Goal: Use online tool/utility: Use online tool/utility

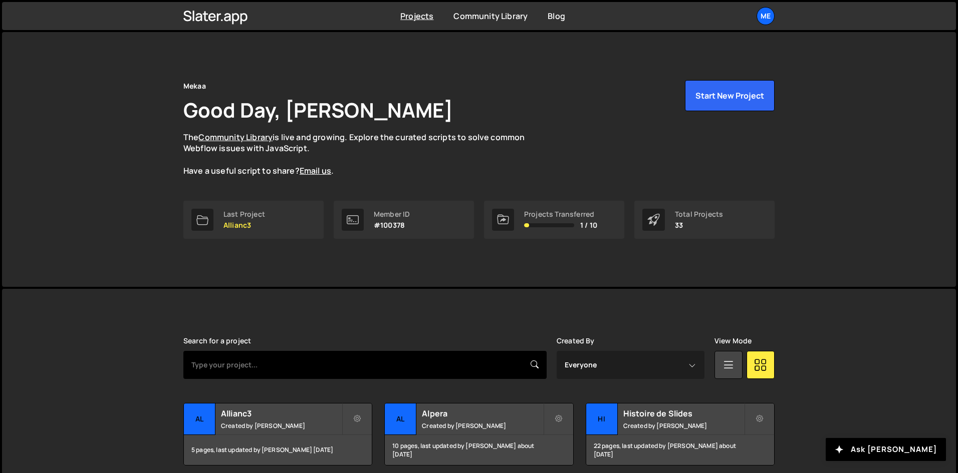
click at [268, 358] on input "text" at bounding box center [364, 365] width 363 height 28
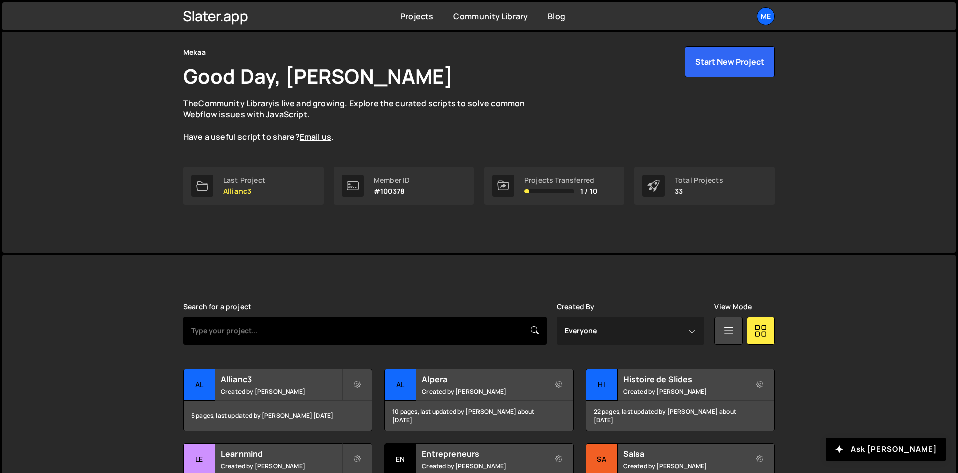
scroll to position [58, 0]
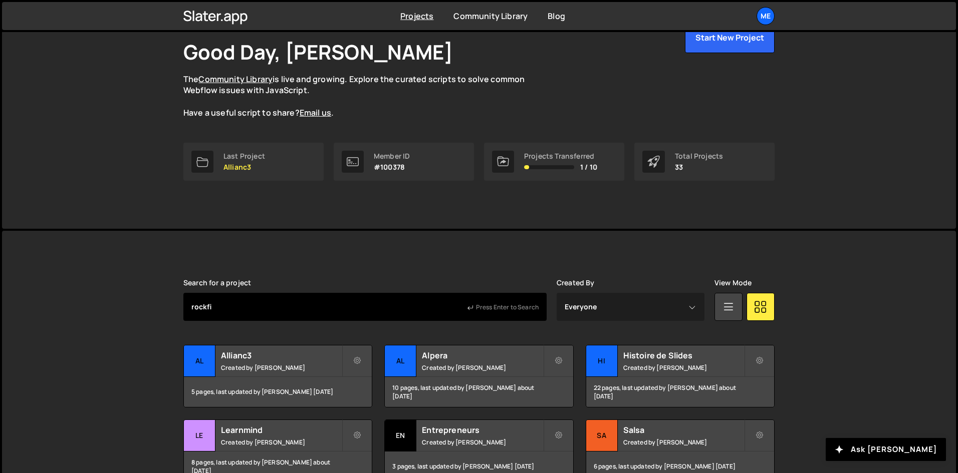
type input "rockfi"
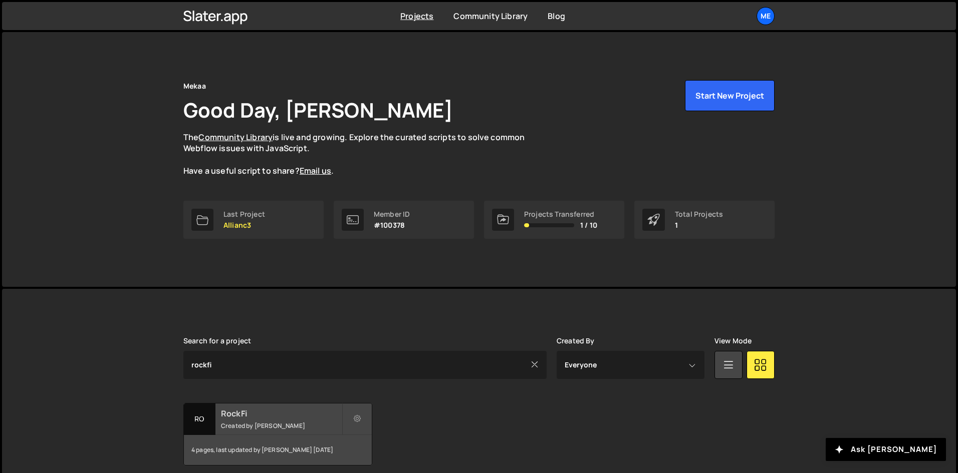
click at [240, 415] on h2 "RockFi" at bounding box center [281, 413] width 121 height 11
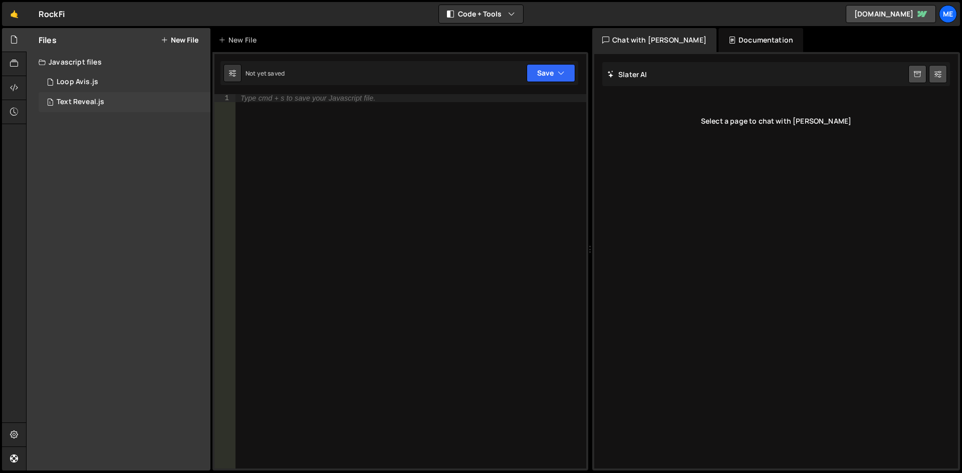
click at [116, 97] on div "1 Text Reveal.js 0" at bounding box center [125, 102] width 172 height 20
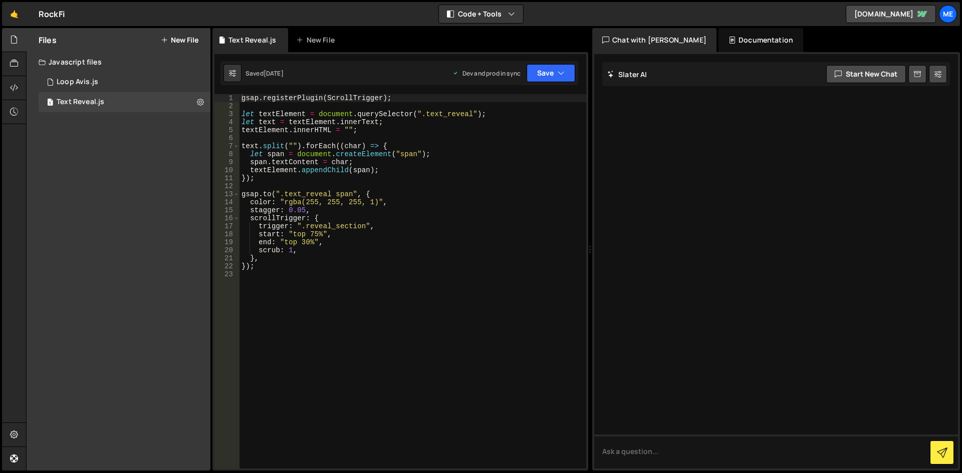
click at [100, 72] on div "Javascript files" at bounding box center [119, 62] width 184 height 20
click at [93, 79] on div "Files New File Javascript files 1 Loop Avis.js 0 1 Text Reveal.js 0 CSS files C…" at bounding box center [119, 249] width 184 height 443
click at [79, 61] on div "Javascript files" at bounding box center [119, 62] width 184 height 20
click at [71, 85] on div "Loop Avis.js" at bounding box center [78, 82] width 42 height 9
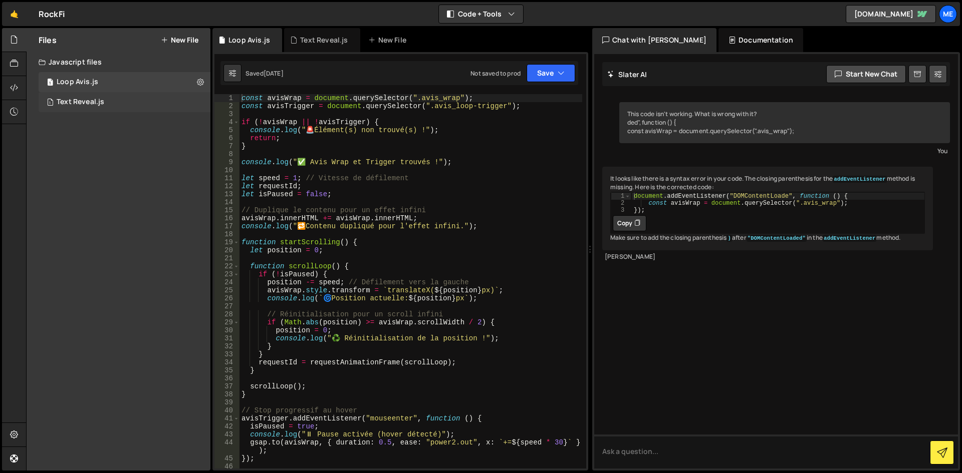
click at [59, 106] on div "Text Reveal.js" at bounding box center [81, 102] width 48 height 9
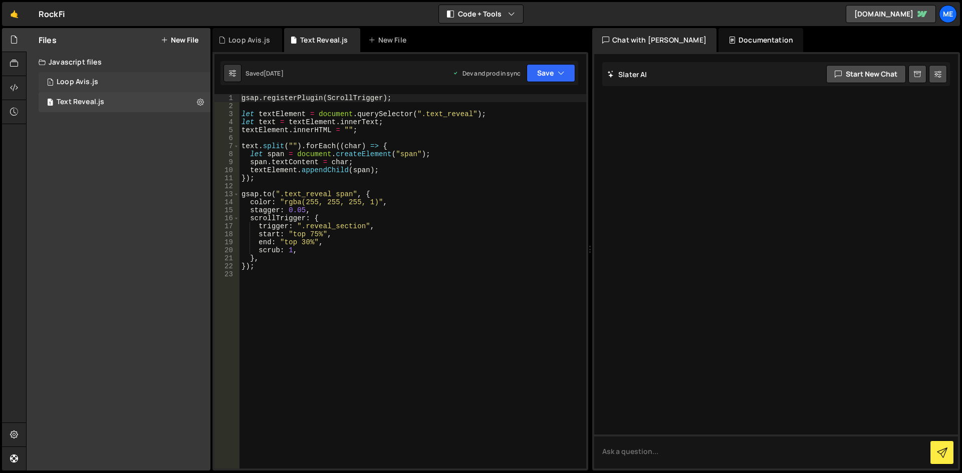
click at [77, 90] on div "1 Loop Avis.js 0" at bounding box center [126, 82] width 175 height 20
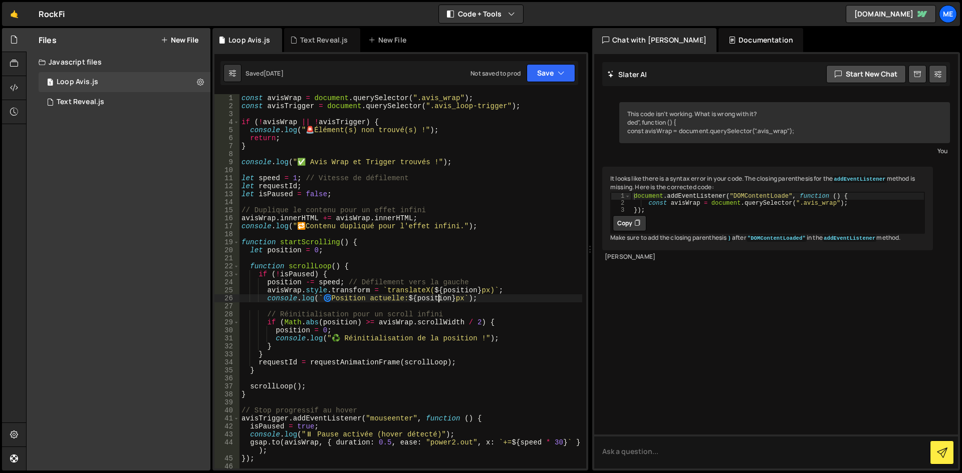
click at [439, 302] on div "const avisWrap = document . querySelector ( ".avis_wrap" ) ; const avisTrigger …" at bounding box center [410, 289] width 343 height 391
click at [423, 145] on div "const avisWrap = document . querySelector ( ".avis_wrap" ) ; const avisTrigger …" at bounding box center [410, 289] width 343 height 391
click at [501, 185] on div "const avisWrap = document . querySelector ( ".avis_wrap" ) ; const avisTrigger …" at bounding box center [410, 289] width 343 height 391
click at [486, 214] on div "const avisWrap = document . querySelector ( ".avis_wrap" ) ; const avisTrigger …" at bounding box center [410, 289] width 343 height 391
type textarea "startScrolling();"
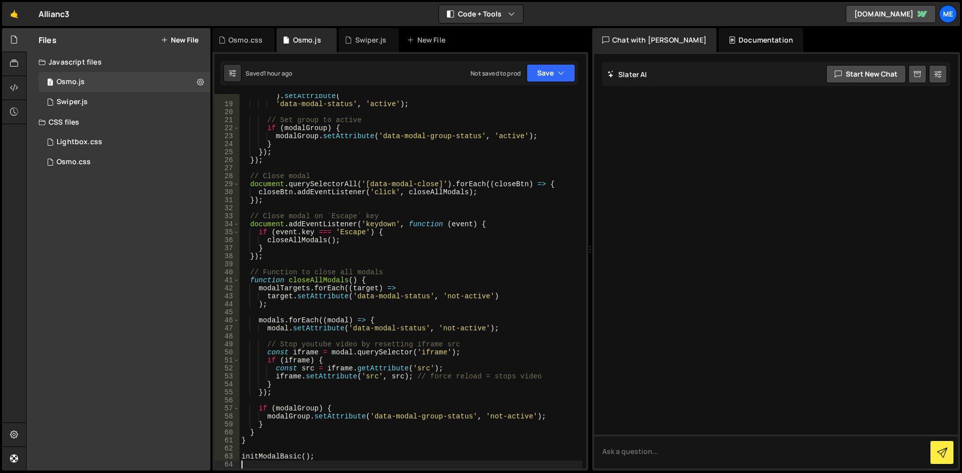
scroll to position [154, 0]
